Goal: Information Seeking & Learning: Find specific fact

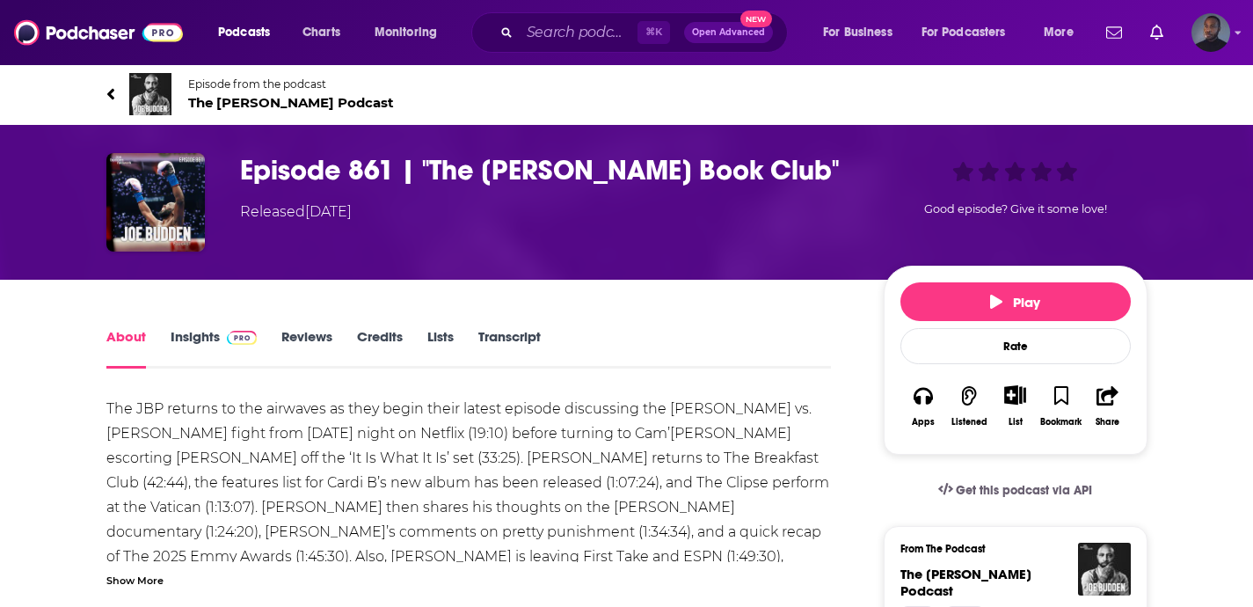
click at [529, 339] on link "Transcript" at bounding box center [509, 348] width 62 height 40
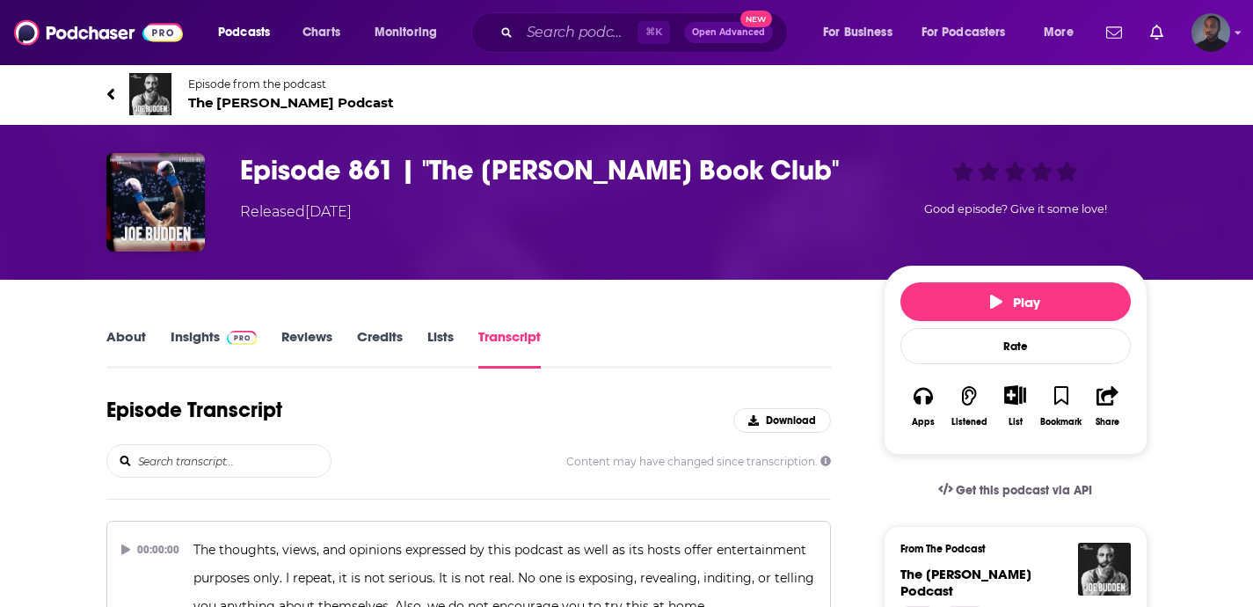
click at [266, 451] on input "search" at bounding box center [233, 461] width 194 height 32
click at [226, 462] on input "hinge" at bounding box center [233, 461] width 194 height 32
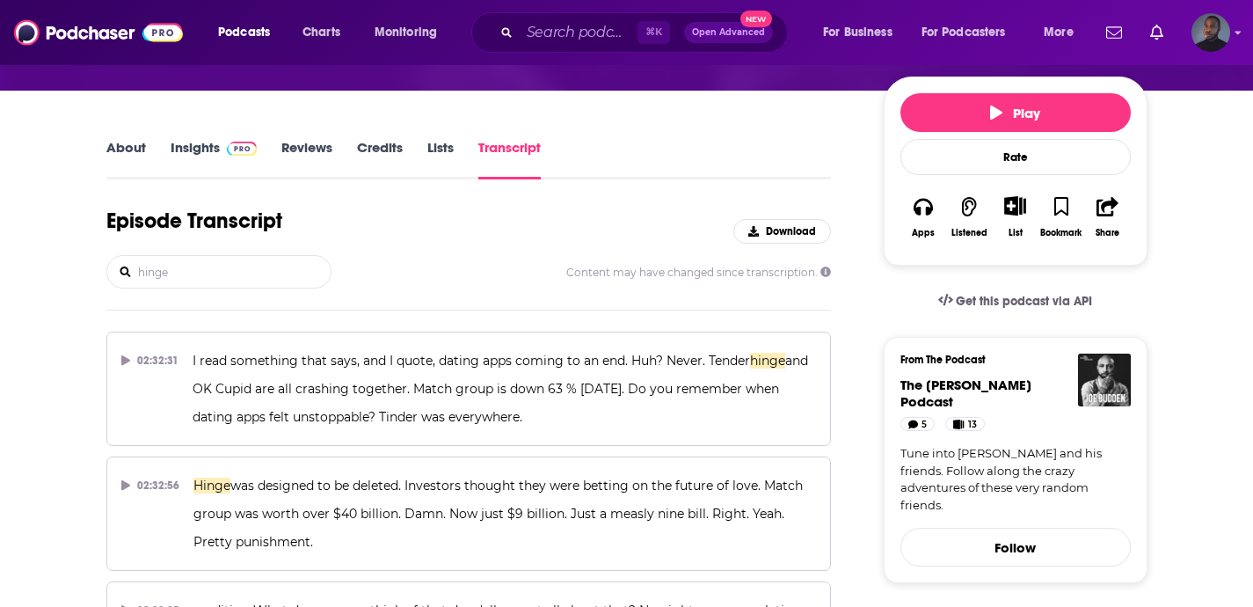
scroll to position [195, 0]
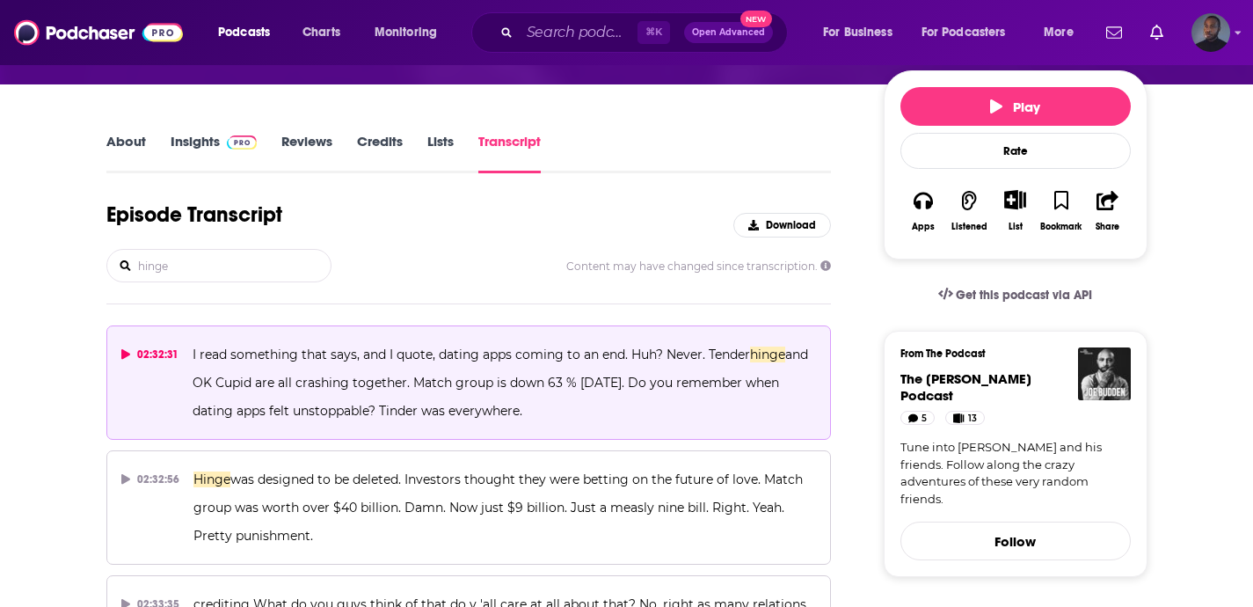
type input "hinge"
click at [123, 354] on icon at bounding box center [125, 354] width 9 height 11
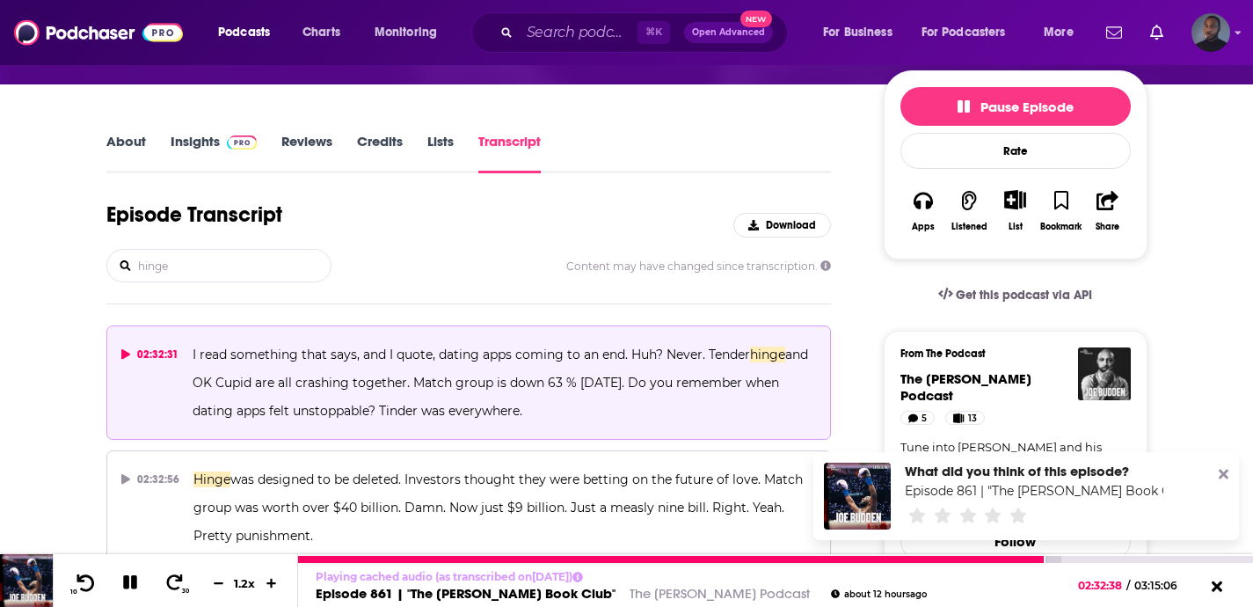
click at [87, 587] on icon at bounding box center [86, 582] width 22 height 18
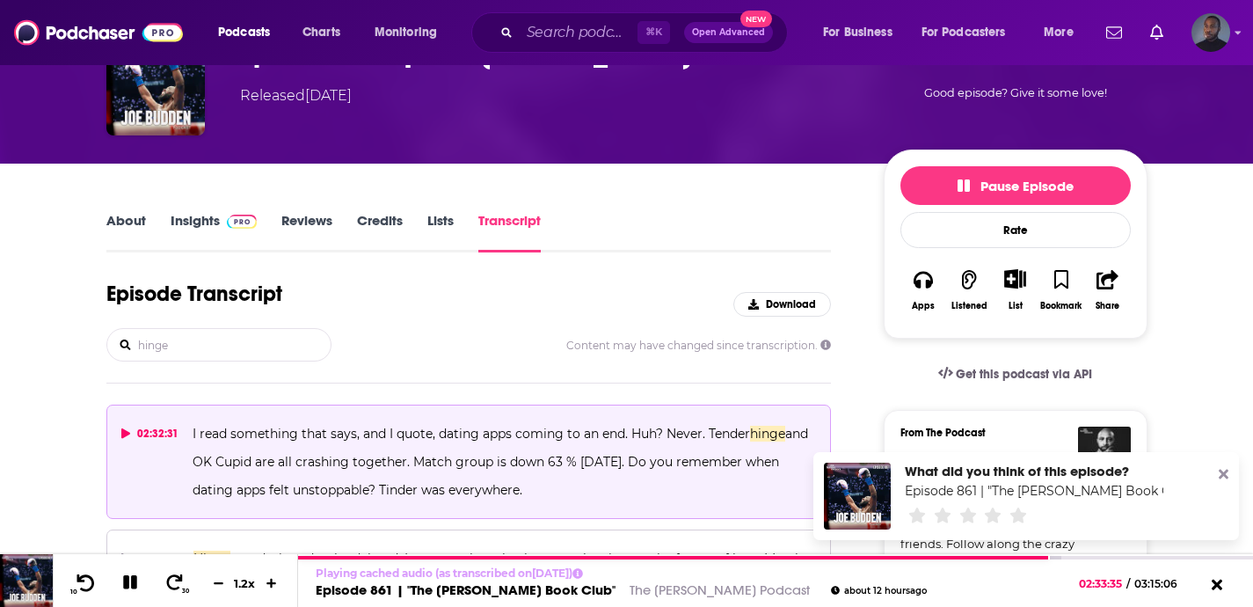
scroll to position [37, 0]
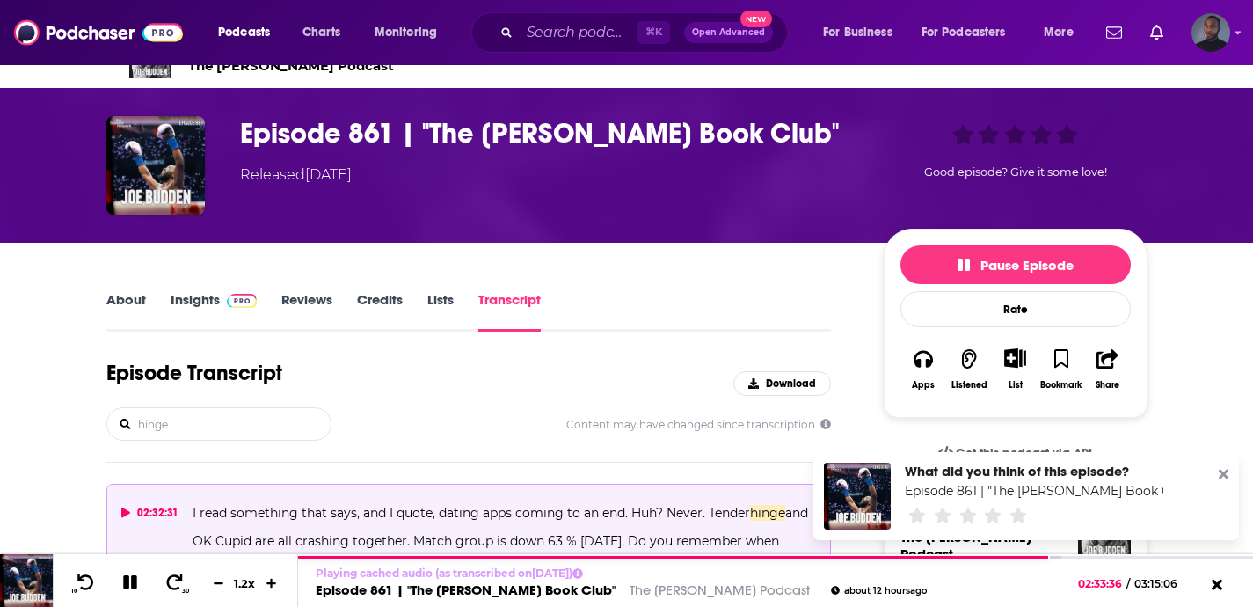
click at [505, 304] on link "Transcript" at bounding box center [509, 311] width 62 height 40
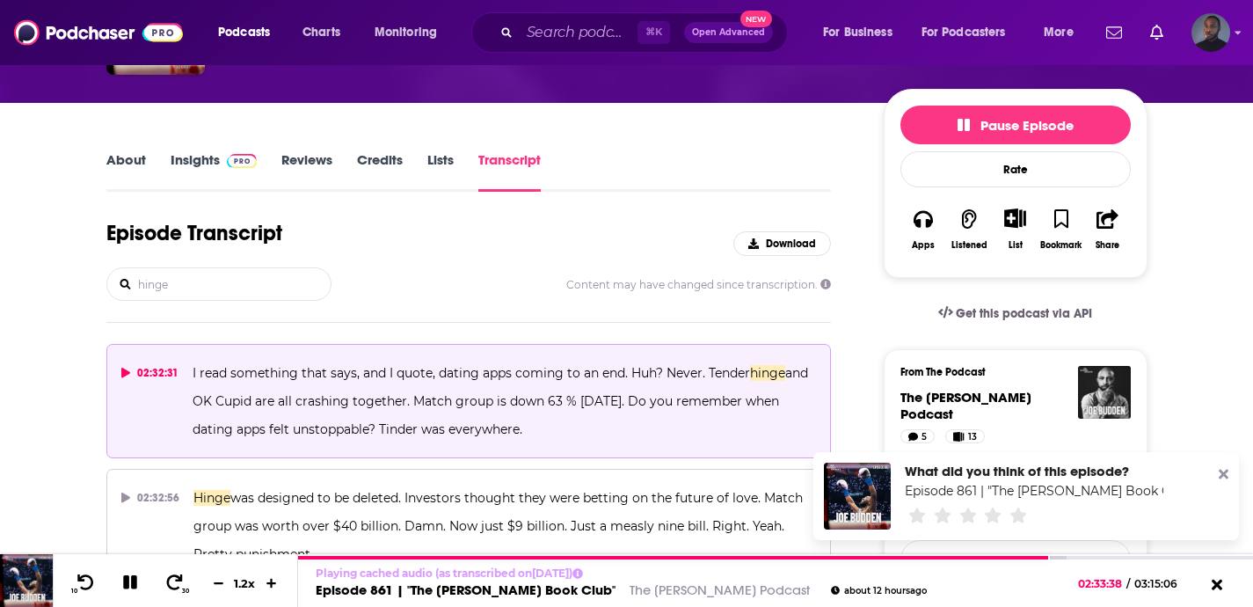
scroll to position [222, 0]
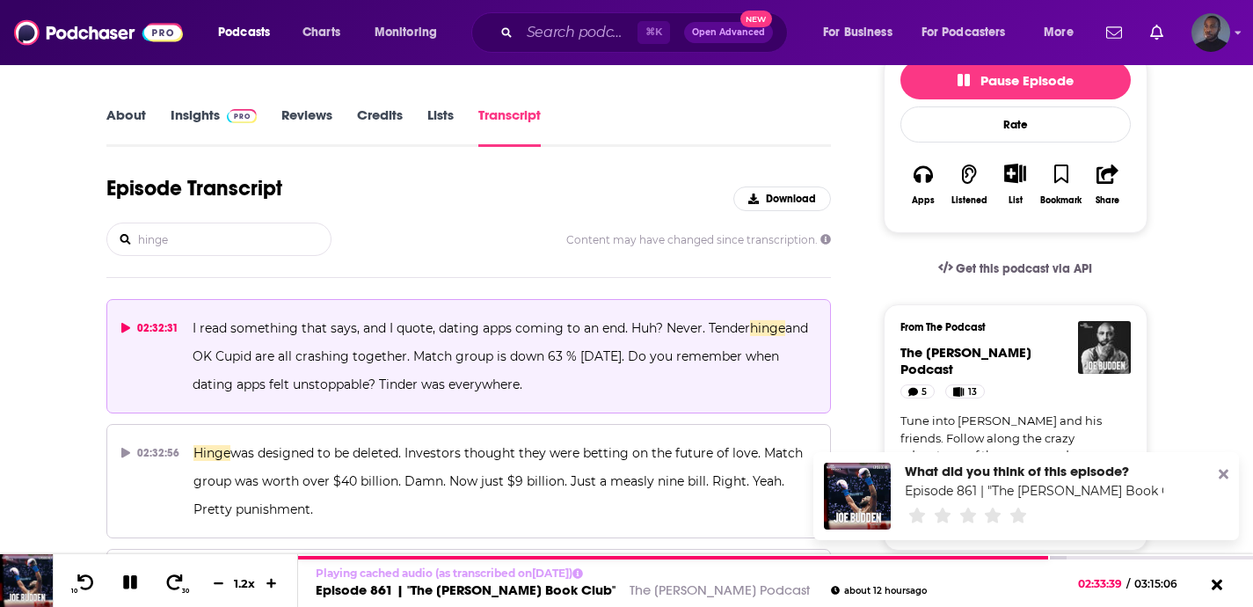
click at [231, 222] on div "hinge" at bounding box center [218, 238] width 225 height 33
click at [230, 236] on input "hinge" at bounding box center [233, 239] width 194 height 32
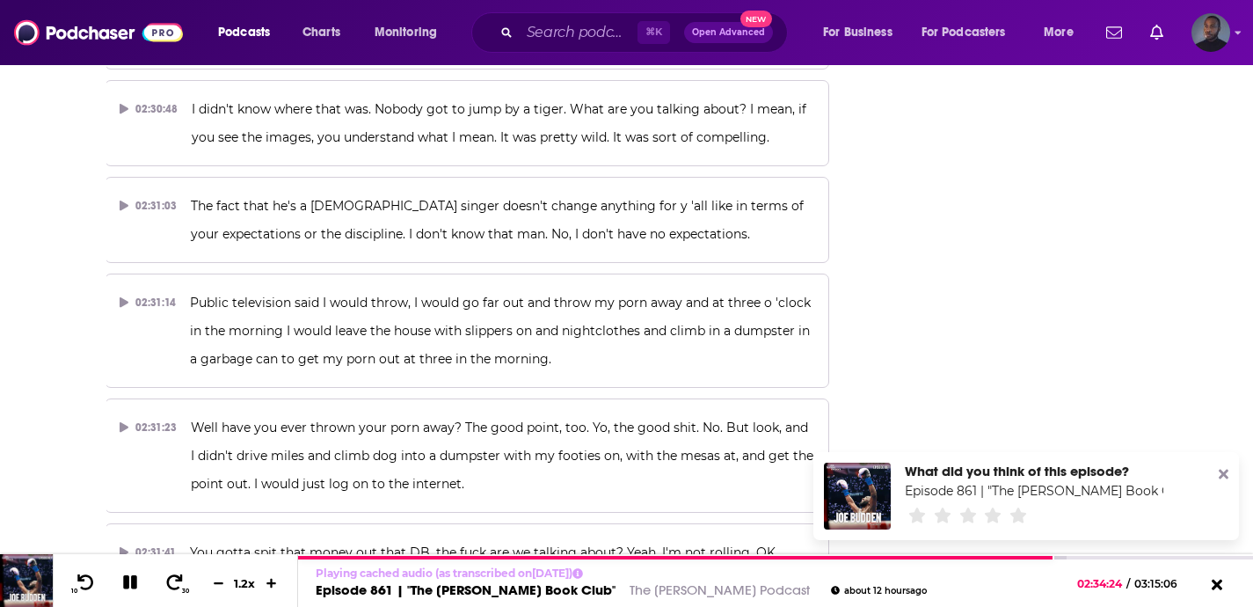
scroll to position [72547, 0]
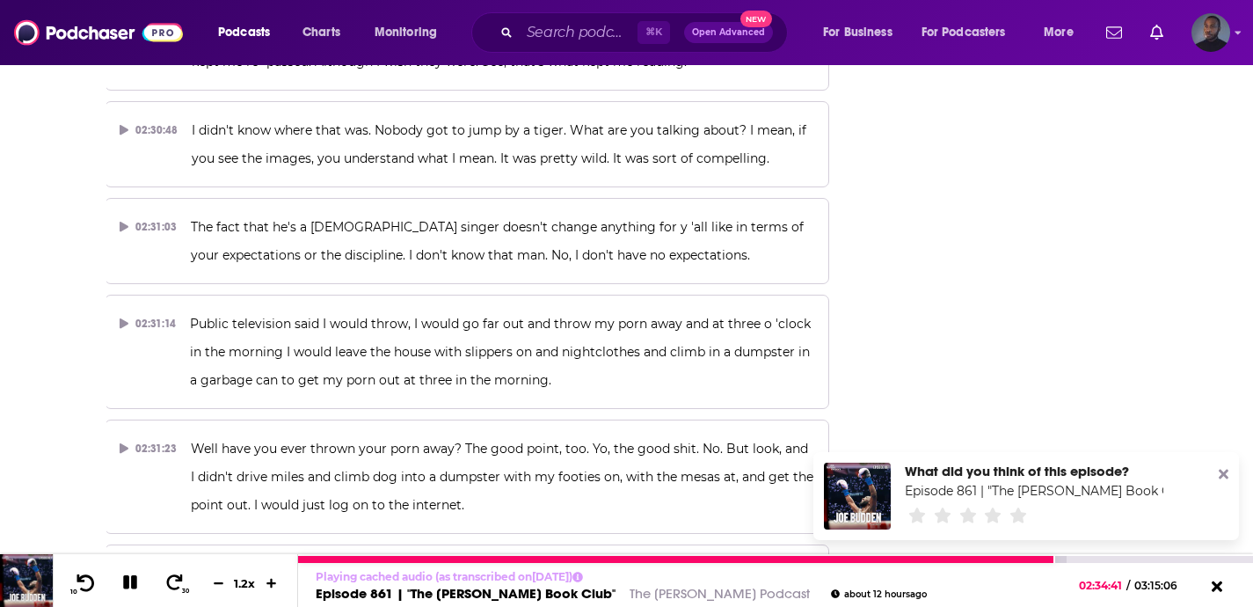
click at [89, 580] on icon at bounding box center [86, 582] width 22 height 18
click at [211, 583] on icon at bounding box center [218, 582] width 15 height 11
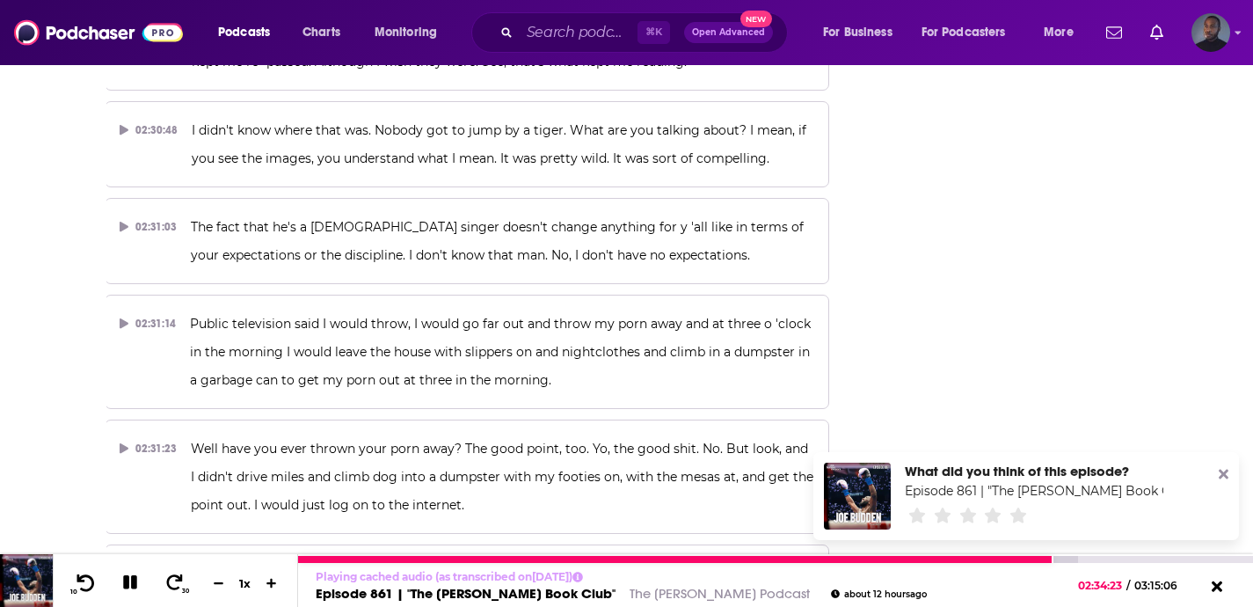
click at [90, 583] on icon at bounding box center [86, 582] width 22 height 18
click at [1033, 562] on div at bounding box center [674, 559] width 753 height 7
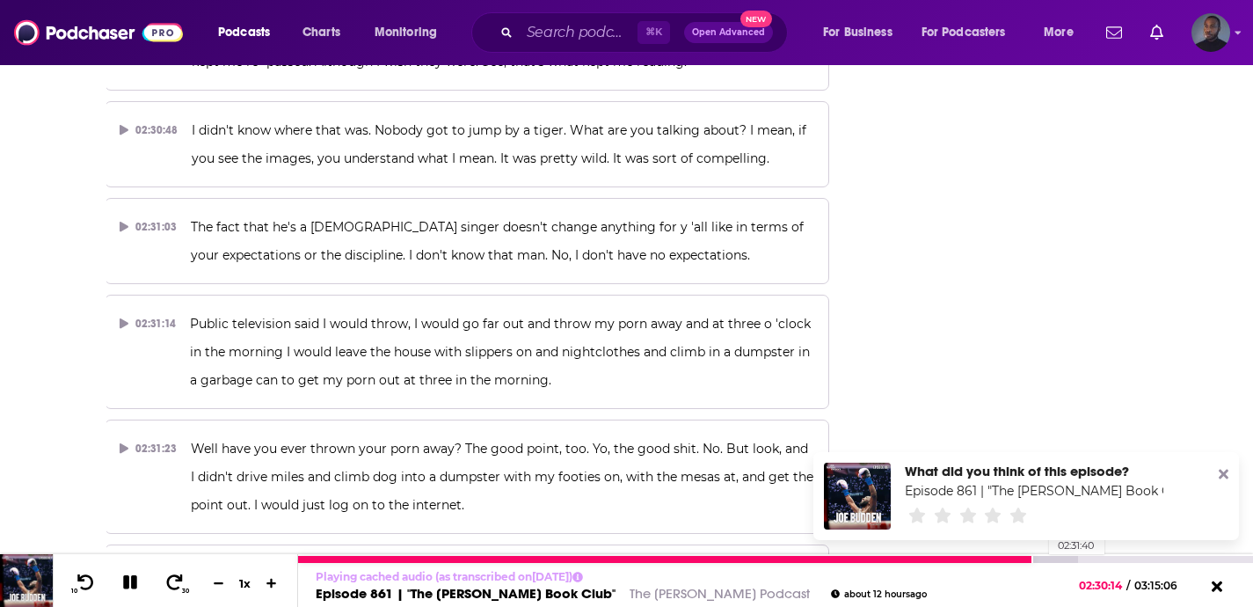
click at [1040, 560] on div at bounding box center [687, 559] width 779 height 7
click at [1046, 561] on div at bounding box center [687, 559] width 779 height 7
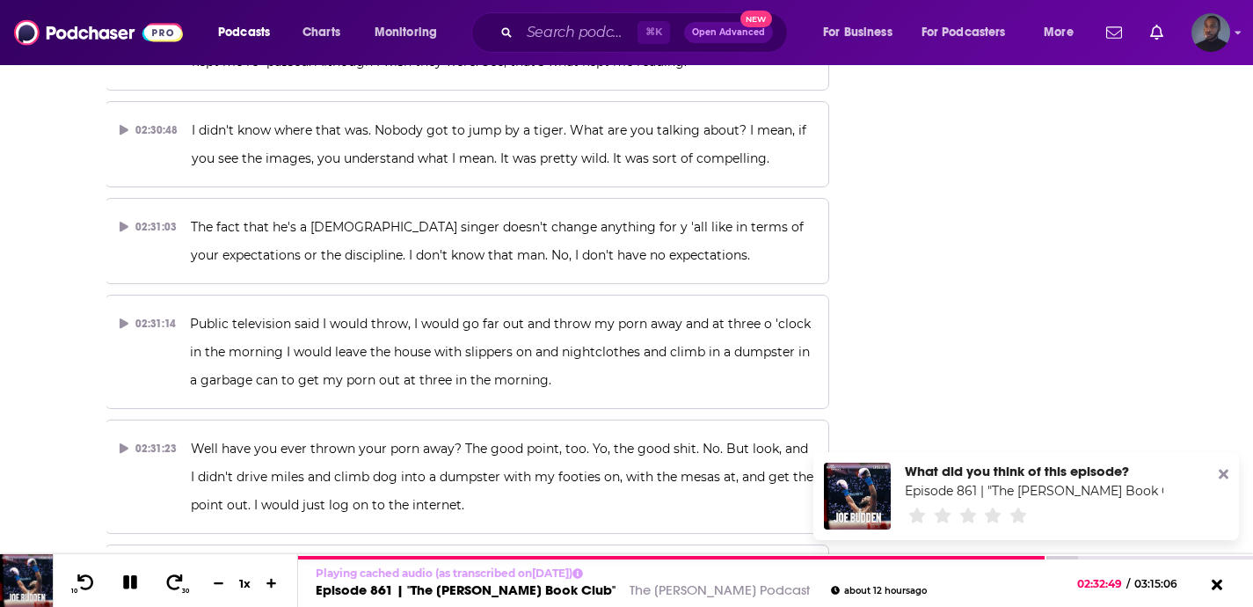
drag, startPoint x: 342, startPoint y: 368, endPoint x: 187, endPoint y: 312, distance: 164.7
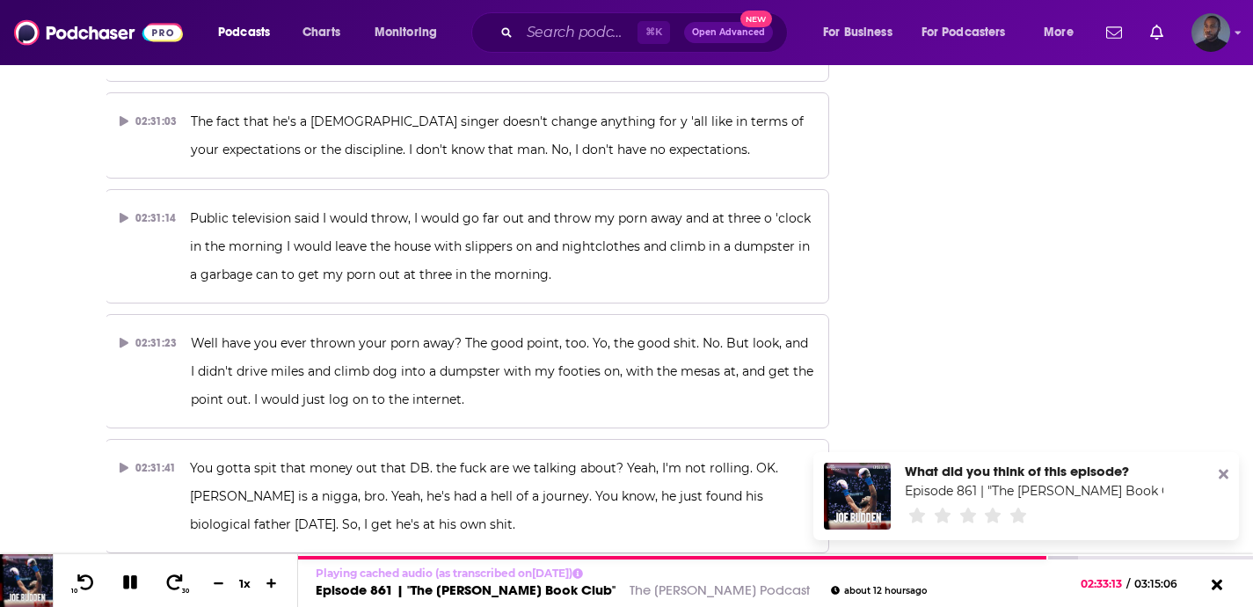
drag, startPoint x: 451, startPoint y: 390, endPoint x: 187, endPoint y: 332, distance: 270.3
copy span "Word we had 40 billion years It ain't just sorry People are burnt out from swip…"
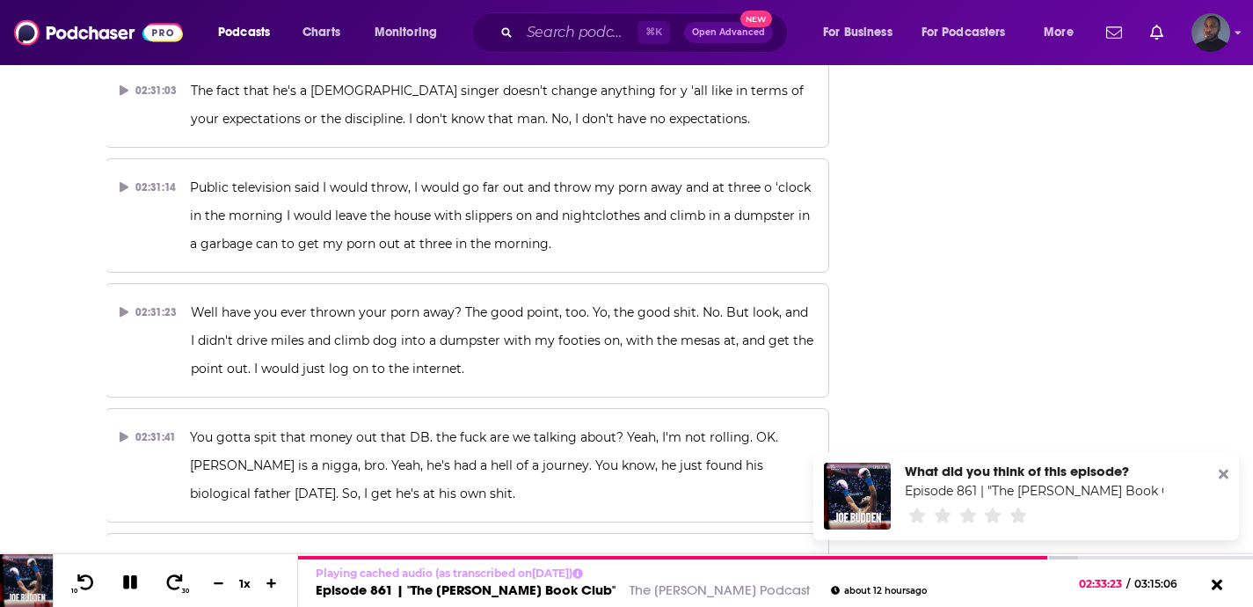
scroll to position [72751, 0]
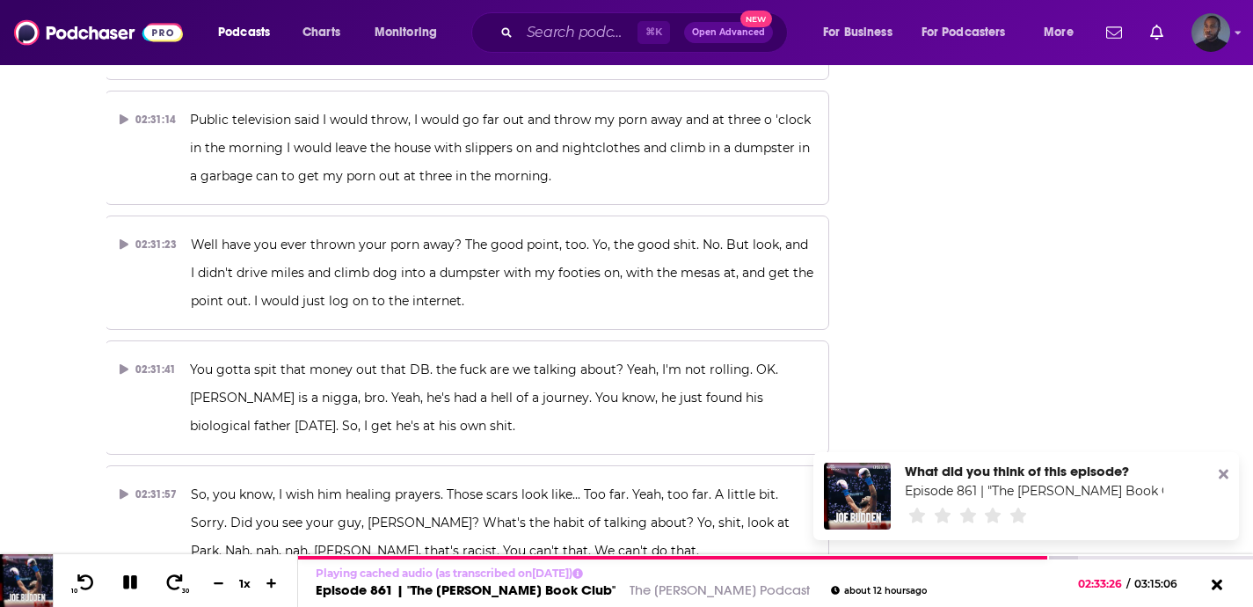
drag, startPoint x: 514, startPoint y: 419, endPoint x: 186, endPoint y: 355, distance: 334.2
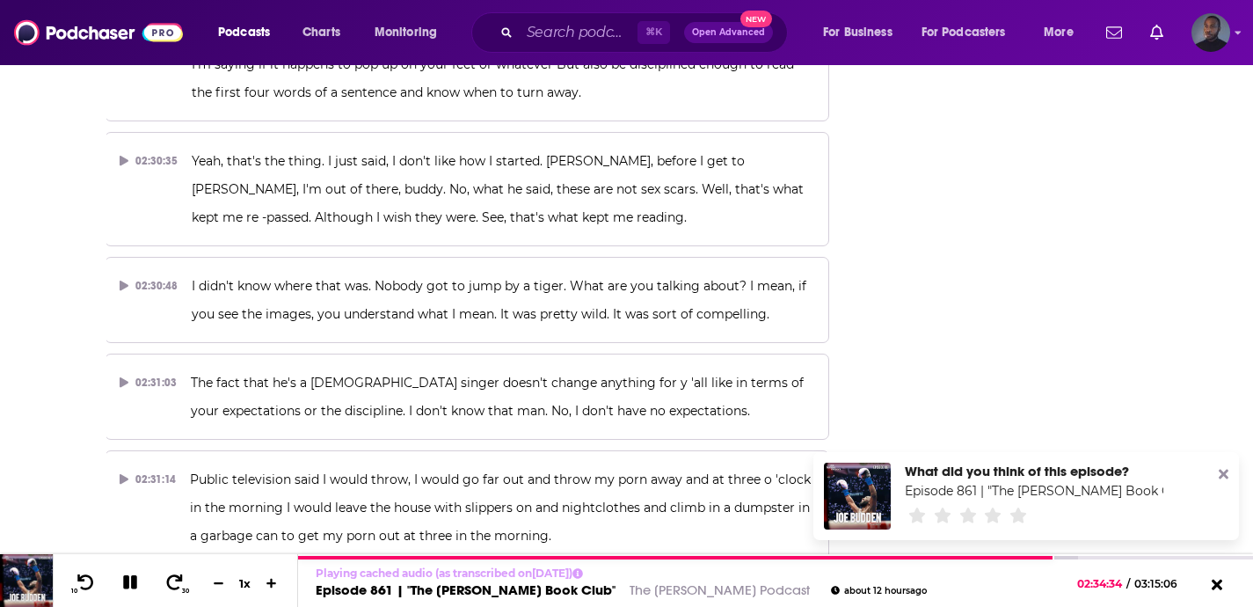
scroll to position [72393, 0]
